Goal: Task Accomplishment & Management: Manage account settings

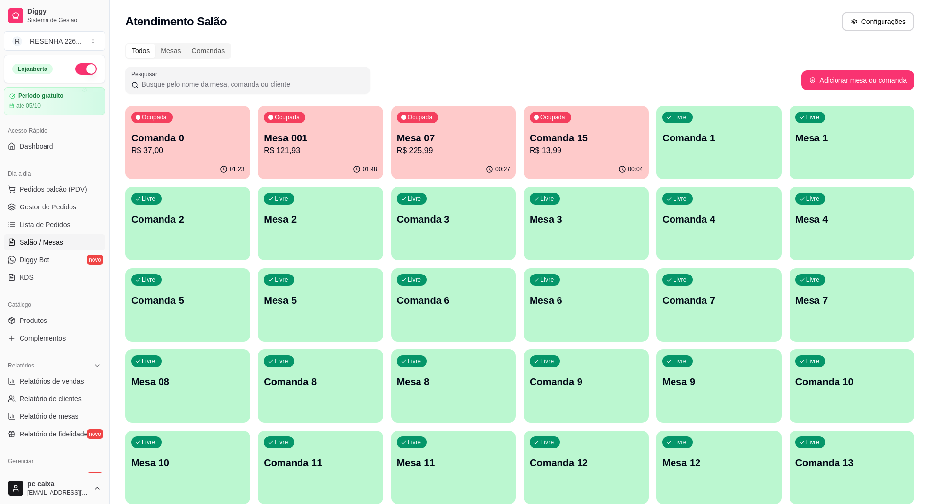
click at [218, 139] on p "Comanda 0" at bounding box center [187, 138] width 113 height 14
drag, startPoint x: 110, startPoint y: 119, endPoint x: 127, endPoint y: 116, distance: 17.9
drag, startPoint x: 110, startPoint y: 116, endPoint x: 158, endPoint y: 106, distance: 49.0
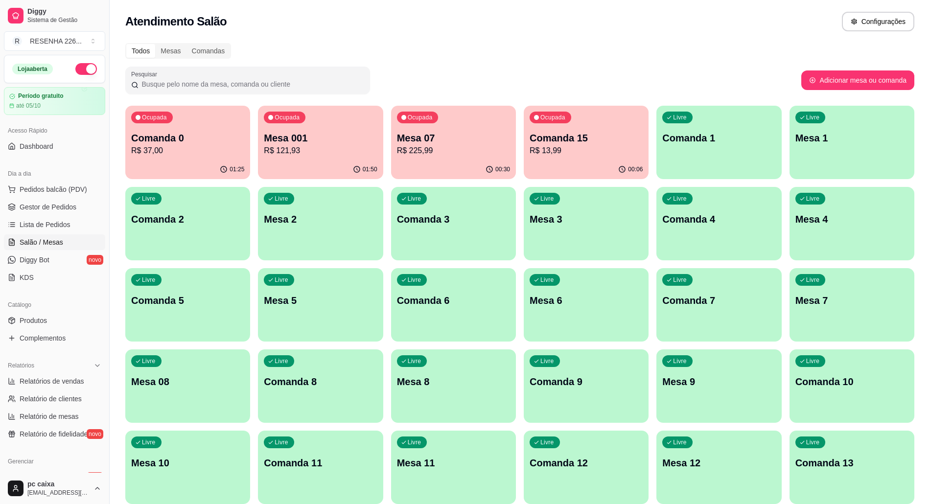
click at [555, 163] on div "00:06" at bounding box center [586, 169] width 125 height 19
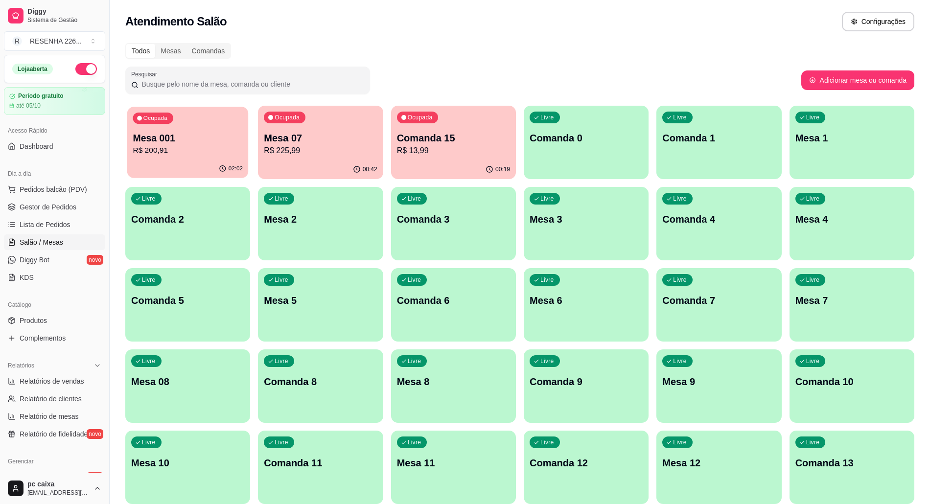
click at [183, 150] on p "R$ 200,91" at bounding box center [188, 150] width 110 height 11
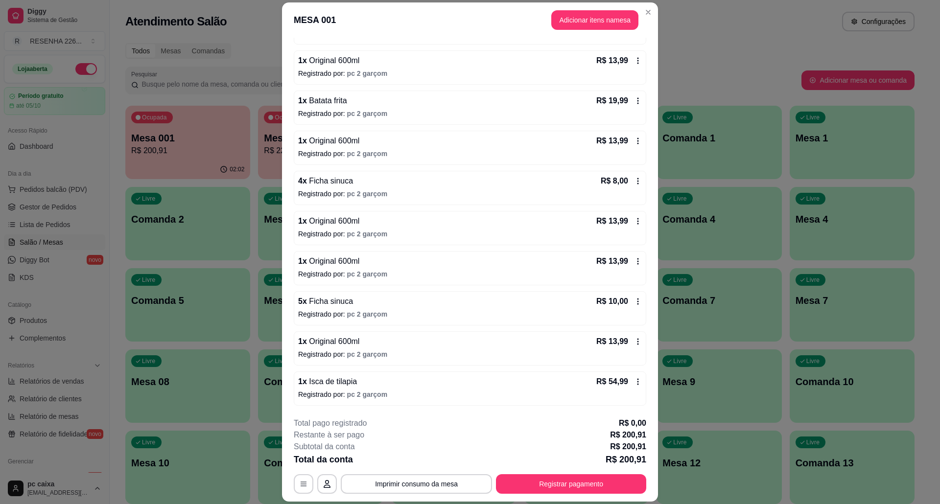
scroll to position [204, 0]
click at [634, 380] on icon at bounding box center [638, 382] width 8 height 8
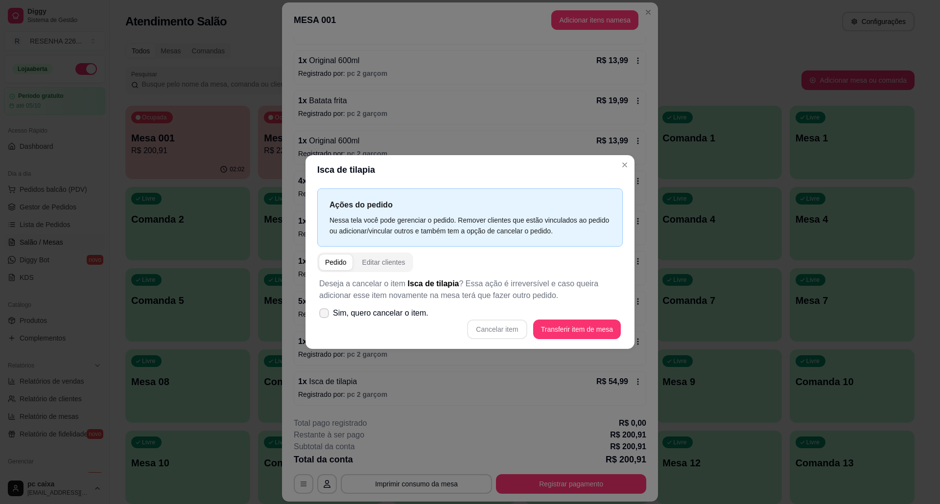
click at [372, 316] on span "Sim, quero cancelar o item." at bounding box center [380, 313] width 95 height 12
click at [325, 316] on input "Sim, quero cancelar o item." at bounding box center [322, 318] width 6 height 6
checkbox input "true"
click at [510, 333] on button "Cancelar item" at bounding box center [497, 330] width 60 height 20
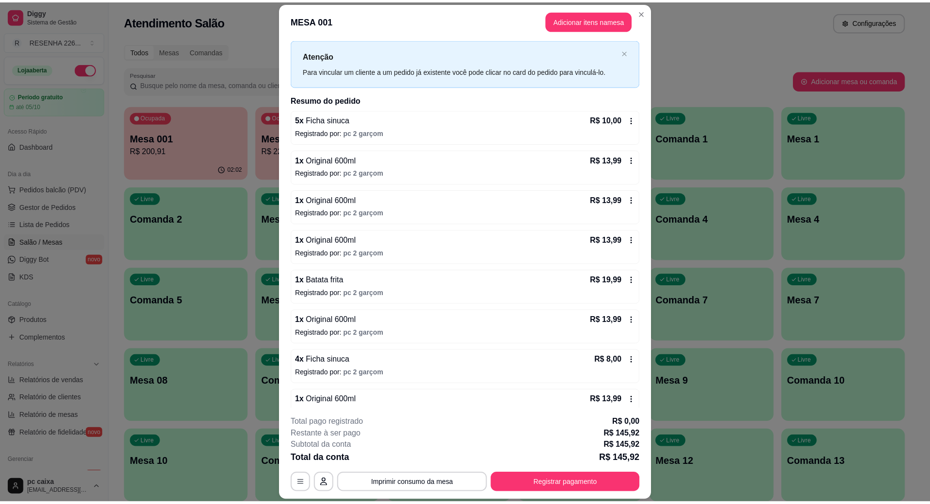
scroll to position [0, 0]
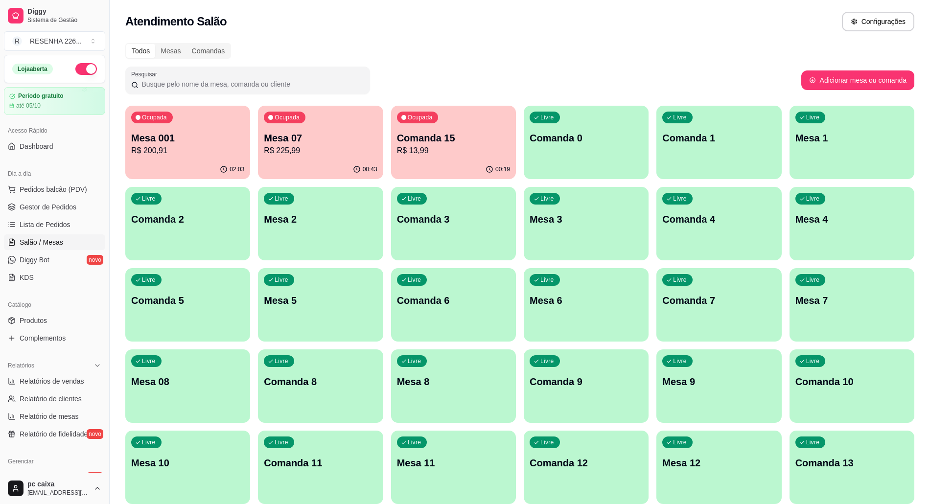
click at [329, 145] on p "R$ 225,99" at bounding box center [320, 151] width 113 height 12
click at [453, 150] on p "R$ 13,99" at bounding box center [453, 150] width 110 height 11
